Goal: Information Seeking & Learning: Find specific fact

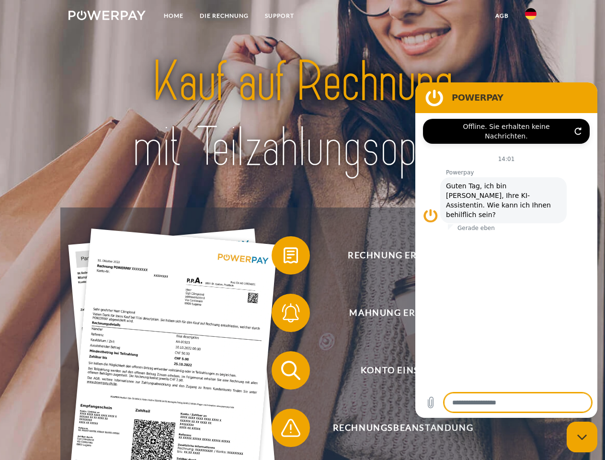
click at [107, 17] on img at bounding box center [107, 16] width 77 height 10
click at [531, 17] on img at bounding box center [531, 14] width 12 height 12
click at [502, 16] on link "agb" at bounding box center [502, 15] width 30 height 17
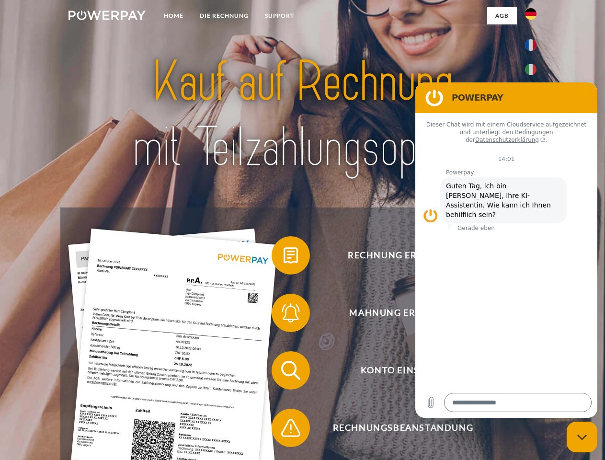
click at [284, 257] on span at bounding box center [277, 255] width 48 height 48
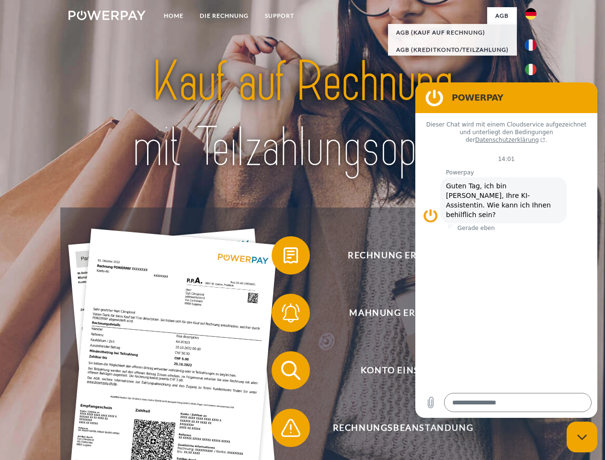
click at [284, 315] on div "Rechnung erhalten? Mahnung erhalten? Konto einsehen" at bounding box center [302, 398] width 484 height 383
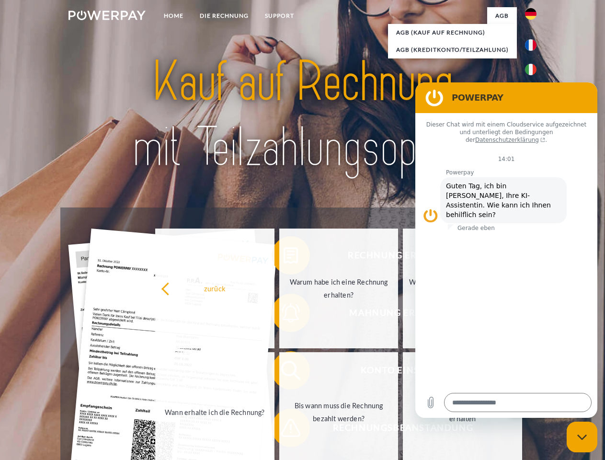
click at [284, 372] on link "Bis wann muss die Rechnung bezahlt werden?" at bounding box center [338, 412] width 119 height 120
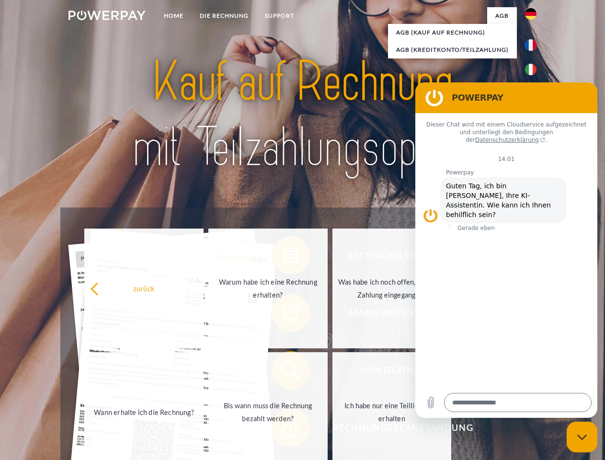
click at [284, 430] on span at bounding box center [277, 428] width 48 height 48
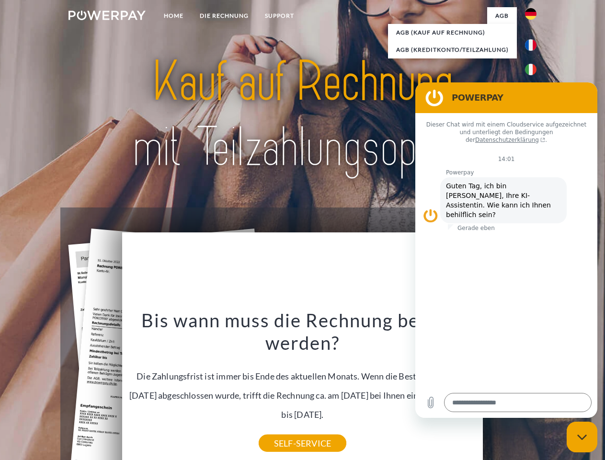
click at [582, 437] on icon "Messaging-Fenster schließen" at bounding box center [582, 437] width 10 height 6
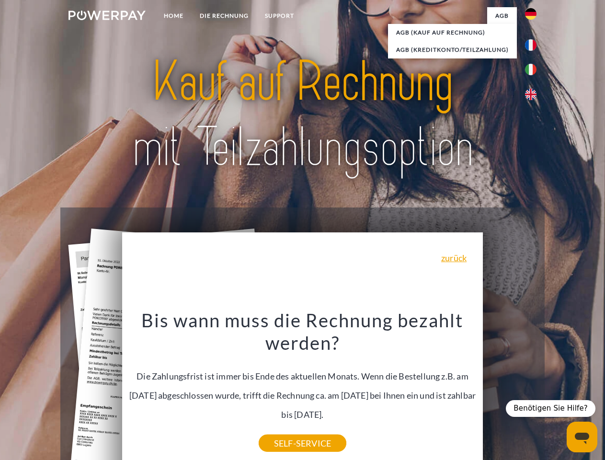
type textarea "*"
